Goal: Use online tool/utility: Utilize a website feature to perform a specific function

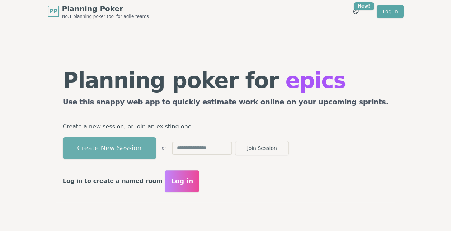
click at [156, 150] on button "Create New Session" at bounding box center [109, 148] width 93 height 22
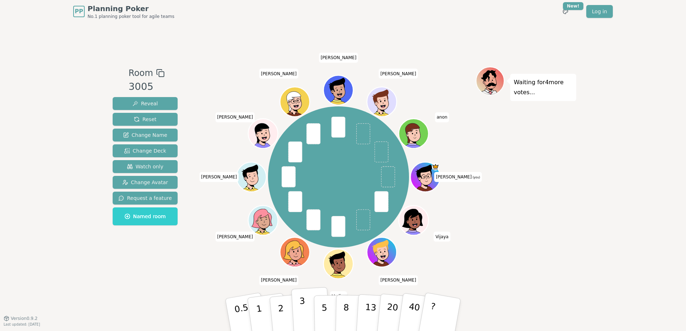
click at [302, 231] on p "3" at bounding box center [303, 315] width 8 height 39
click at [140, 107] on button "Reveal" at bounding box center [145, 103] width 65 height 13
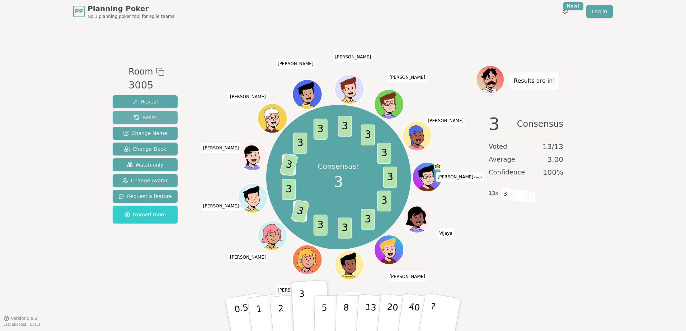
click at [140, 117] on span "Reset" at bounding box center [145, 117] width 23 height 7
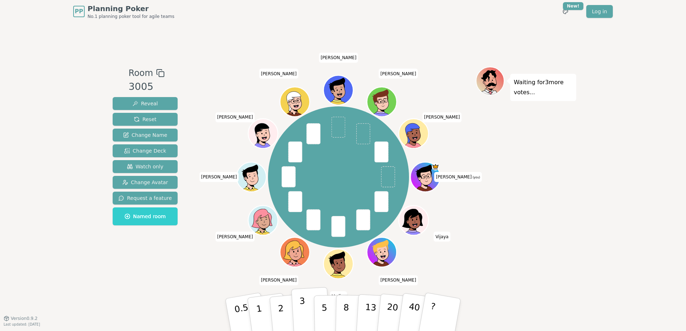
click at [302, 231] on p "3" at bounding box center [303, 315] width 8 height 39
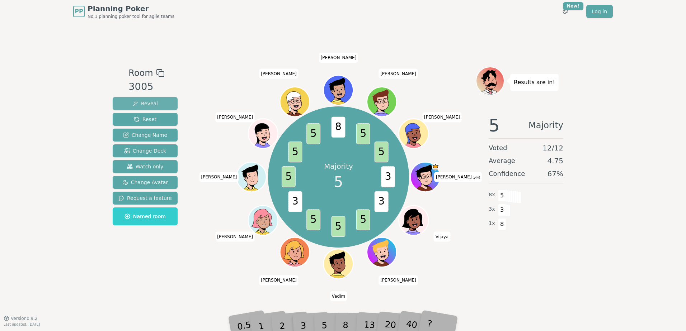
click at [138, 105] on span "Reveal" at bounding box center [144, 103] width 25 height 7
click at [148, 101] on span "Reveal" at bounding box center [144, 103] width 25 height 7
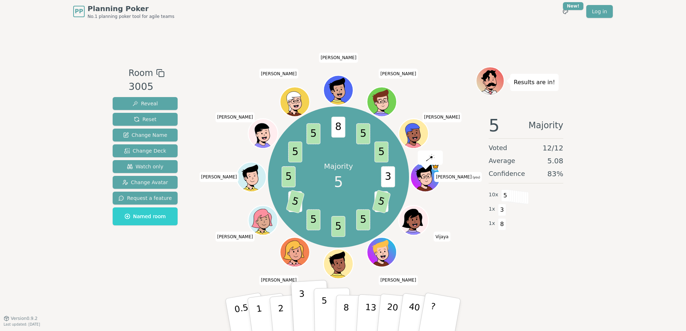
click at [326, 231] on p "5" at bounding box center [324, 315] width 6 height 39
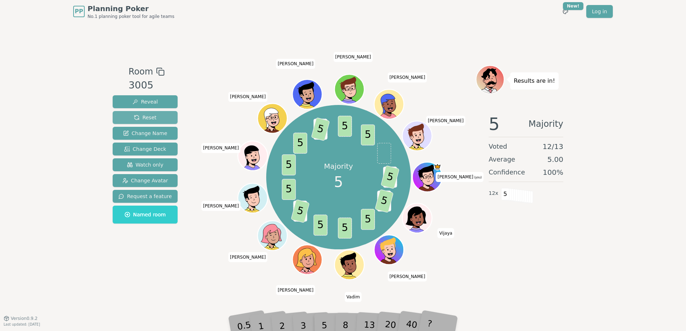
click at [140, 117] on span "Reset" at bounding box center [145, 117] width 23 height 7
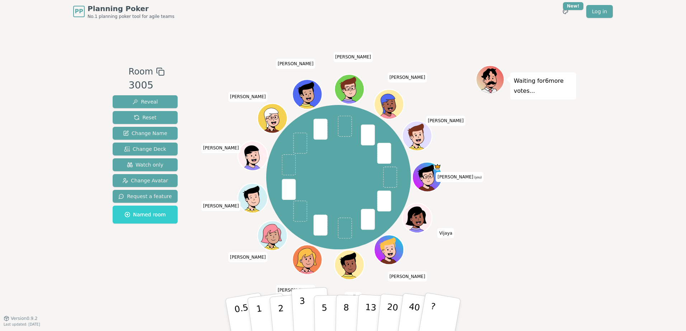
click at [302, 231] on p "3" at bounding box center [303, 315] width 8 height 39
click at [138, 94] on div "Room 3005 Reveal Reset Change Name Change Deck Watch only Change Avatar Request…" at bounding box center [145, 146] width 71 height 162
click at [139, 102] on span "Reveal" at bounding box center [144, 101] width 25 height 7
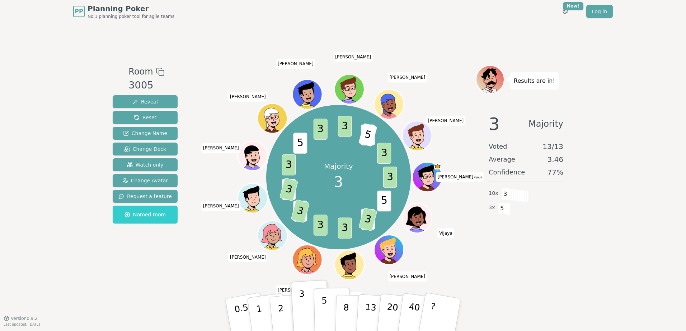
click at [322, 231] on p "5" at bounding box center [324, 315] width 6 height 39
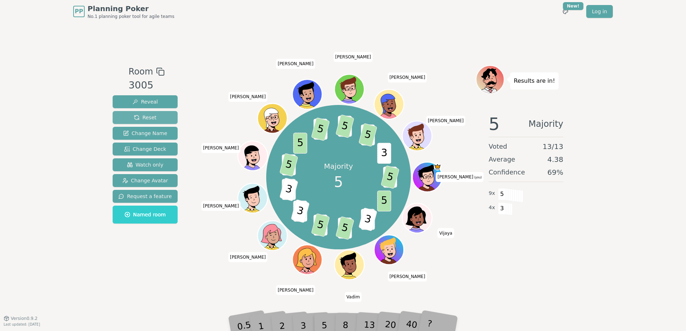
click at [142, 121] on span "Reset" at bounding box center [145, 117] width 23 height 7
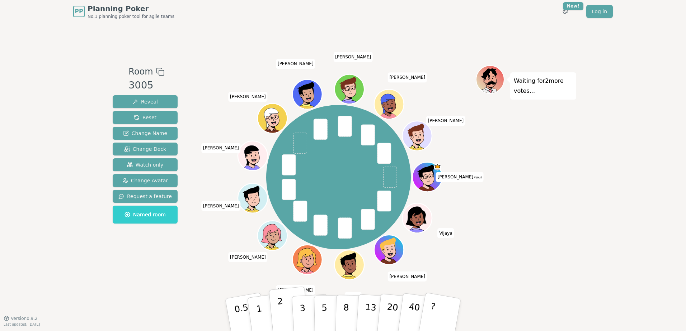
click at [279, 231] on p "2" at bounding box center [281, 316] width 9 height 39
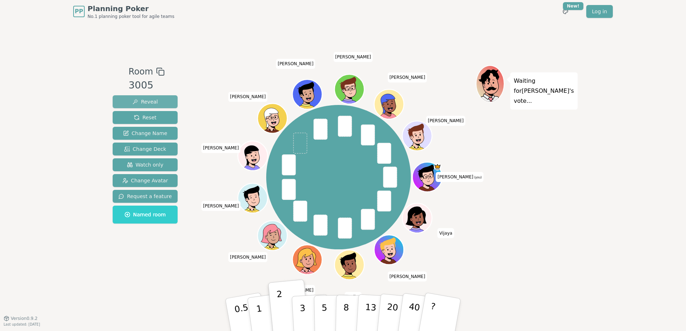
click at [134, 103] on span "Reveal" at bounding box center [144, 101] width 25 height 7
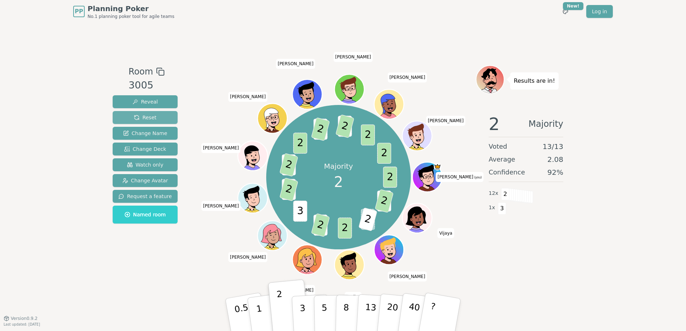
click at [143, 116] on span "Reset" at bounding box center [145, 117] width 23 height 7
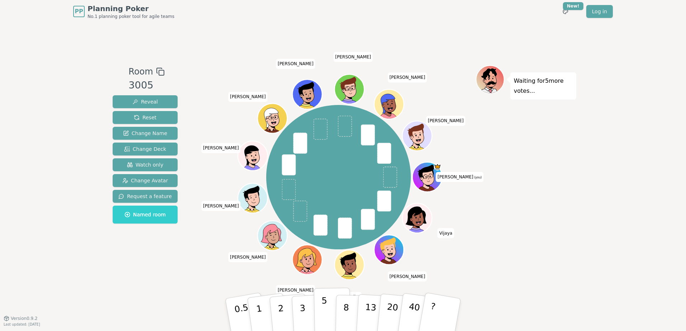
click at [325, 231] on p "5" at bounding box center [324, 315] width 6 height 39
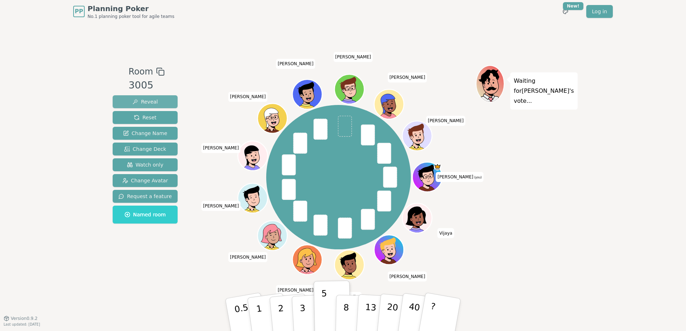
click at [142, 103] on span "Reveal" at bounding box center [144, 101] width 25 height 7
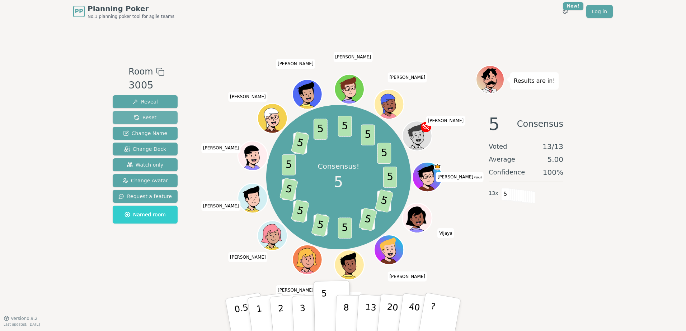
click at [146, 118] on span "Reset" at bounding box center [145, 117] width 23 height 7
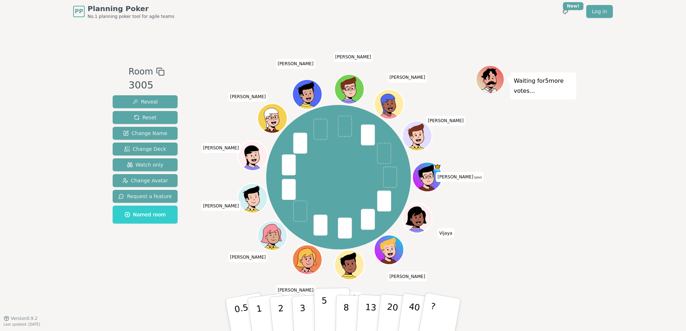
click at [325, 231] on p "5" at bounding box center [324, 315] width 6 height 39
click at [141, 99] on span "Reveal" at bounding box center [144, 101] width 25 height 7
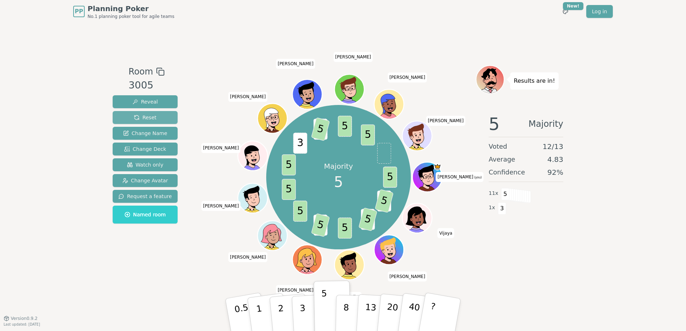
click at [142, 117] on span "Reset" at bounding box center [145, 117] width 23 height 7
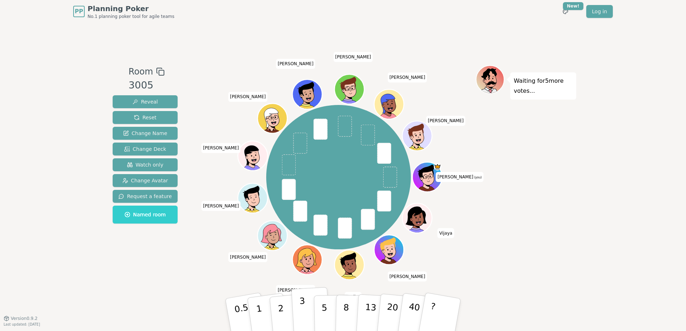
click at [306, 231] on button "3" at bounding box center [310, 315] width 39 height 56
click at [145, 103] on span "Reveal" at bounding box center [144, 101] width 25 height 7
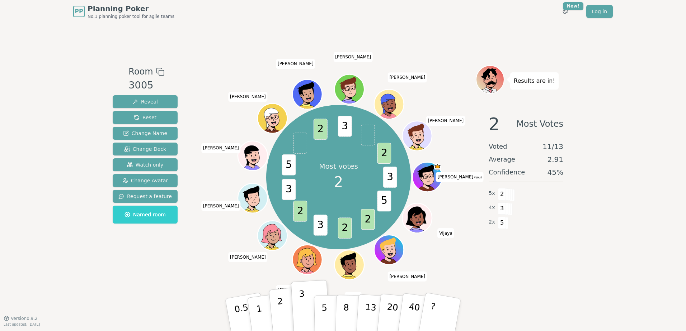
click at [281, 231] on p "2" at bounding box center [281, 316] width 9 height 39
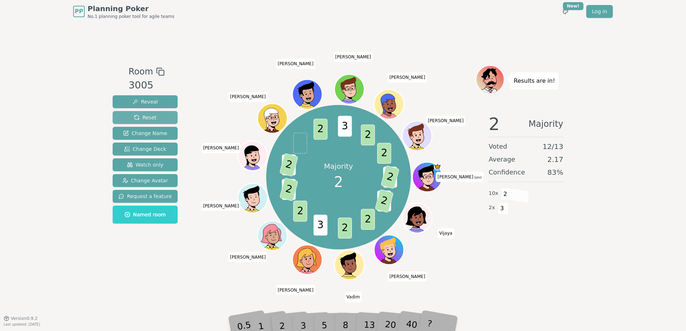
click at [145, 118] on span "Reset" at bounding box center [145, 117] width 23 height 7
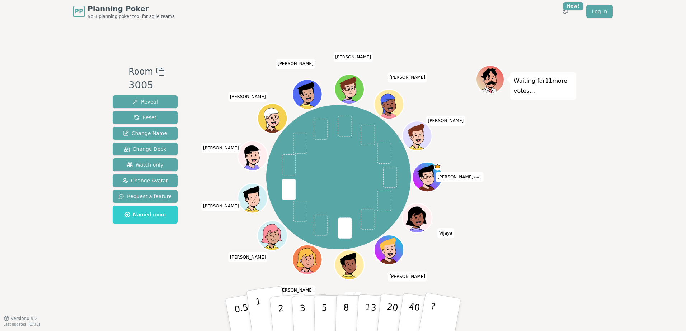
click at [267, 231] on button "1" at bounding box center [267, 315] width 43 height 58
click at [280, 231] on p "2" at bounding box center [281, 316] width 9 height 39
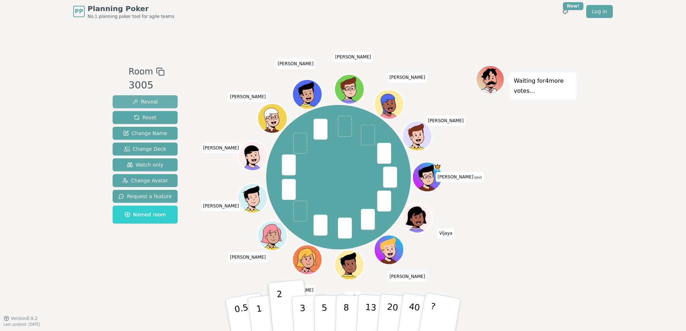
click at [146, 102] on span "Reveal" at bounding box center [144, 101] width 25 height 7
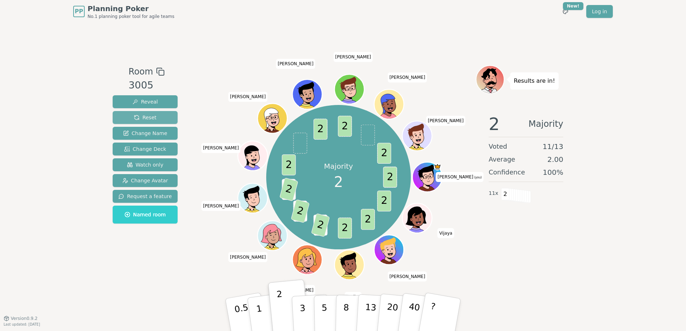
click at [141, 115] on span "Reset" at bounding box center [145, 117] width 23 height 7
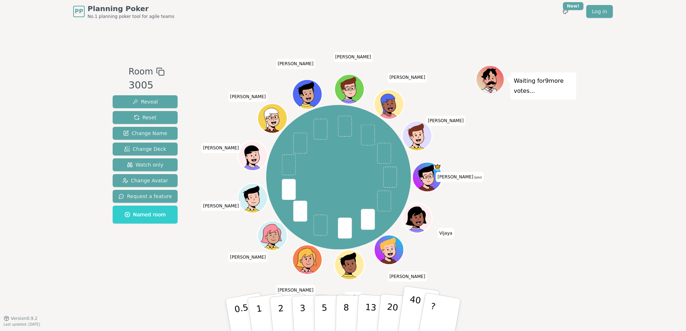
click at [411, 231] on p "40" at bounding box center [413, 315] width 16 height 40
click at [139, 103] on span "Reveal" at bounding box center [144, 101] width 25 height 7
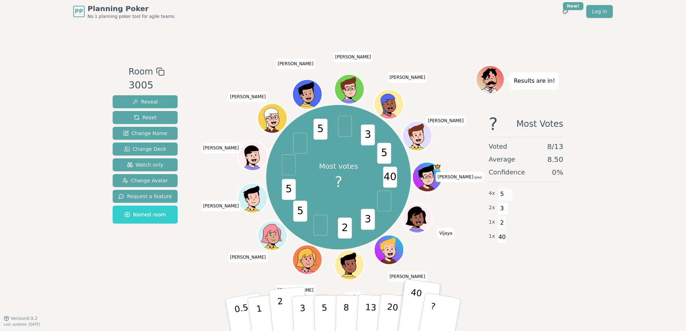
click at [279, 231] on p "2" at bounding box center [281, 316] width 9 height 39
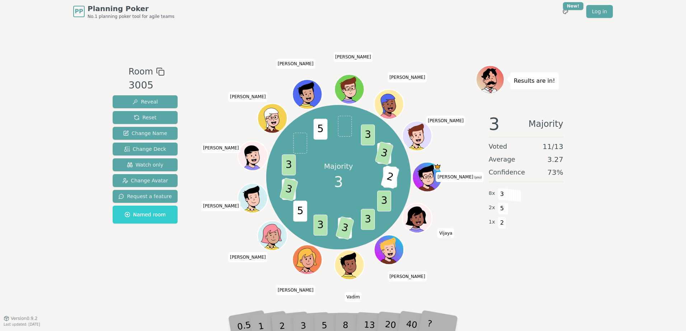
drag, startPoint x: 148, startPoint y: 100, endPoint x: 157, endPoint y: 73, distance: 29.3
click at [156, 74] on div "Room 3005 Reveal Reset Change Name Change Deck Watch only Change Avatar Request…" at bounding box center [145, 146] width 71 height 162
click at [146, 118] on span "Reset" at bounding box center [145, 117] width 23 height 7
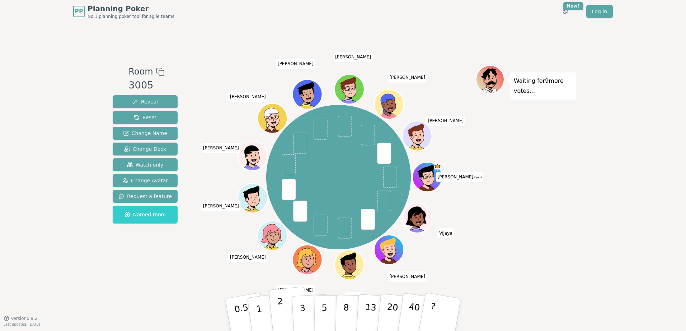
click at [276, 231] on button "2" at bounding box center [289, 315] width 41 height 57
click at [140, 103] on span "Reveal" at bounding box center [144, 101] width 25 height 7
